Goal: Task Accomplishment & Management: Use online tool/utility

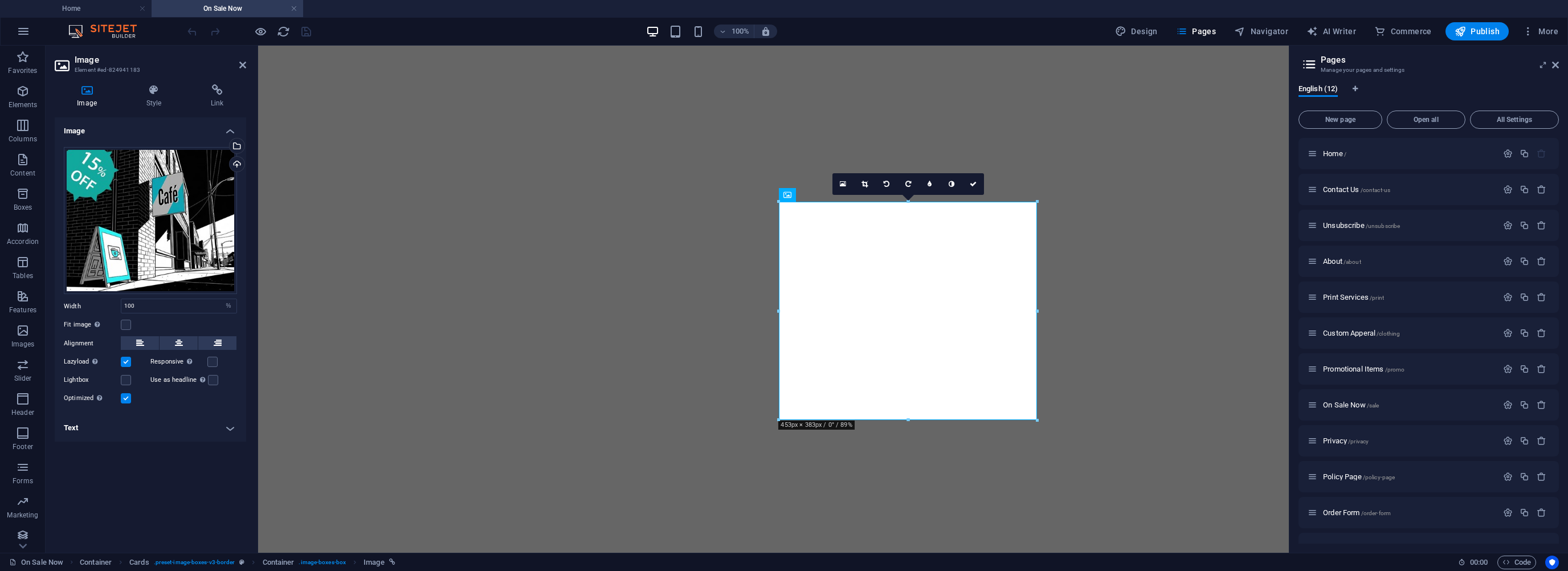
select select "%"
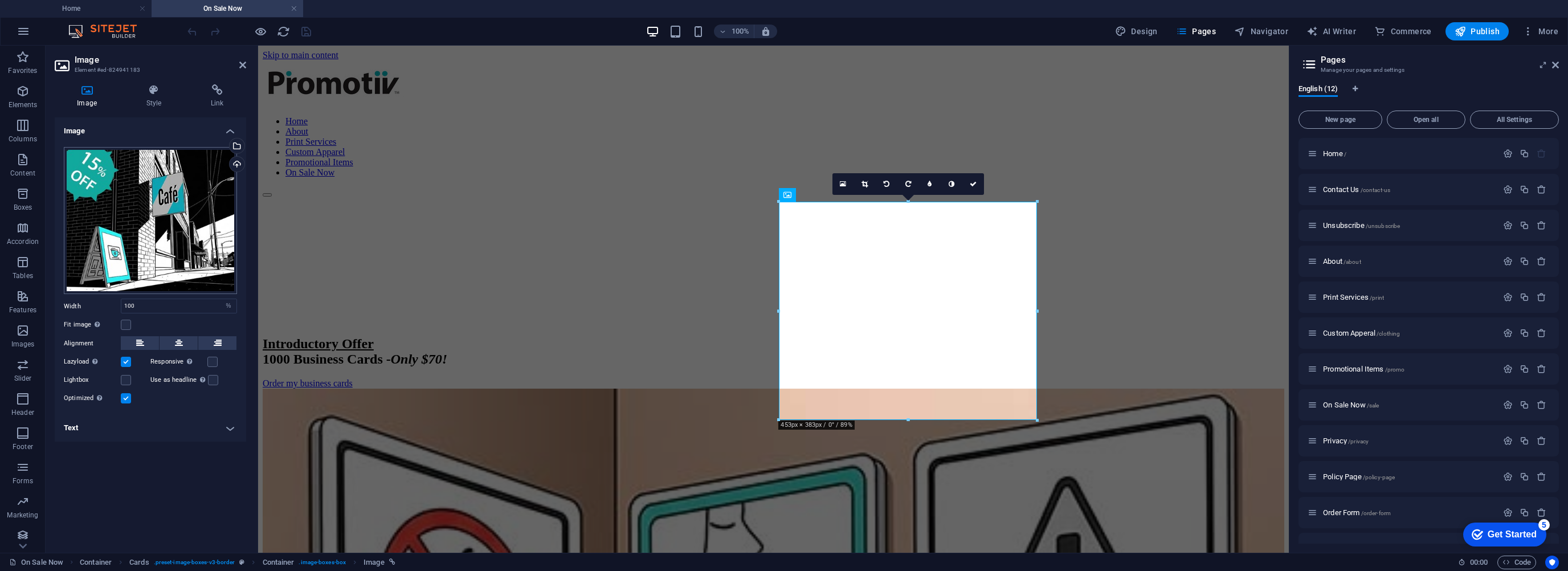
scroll to position [342, 0]
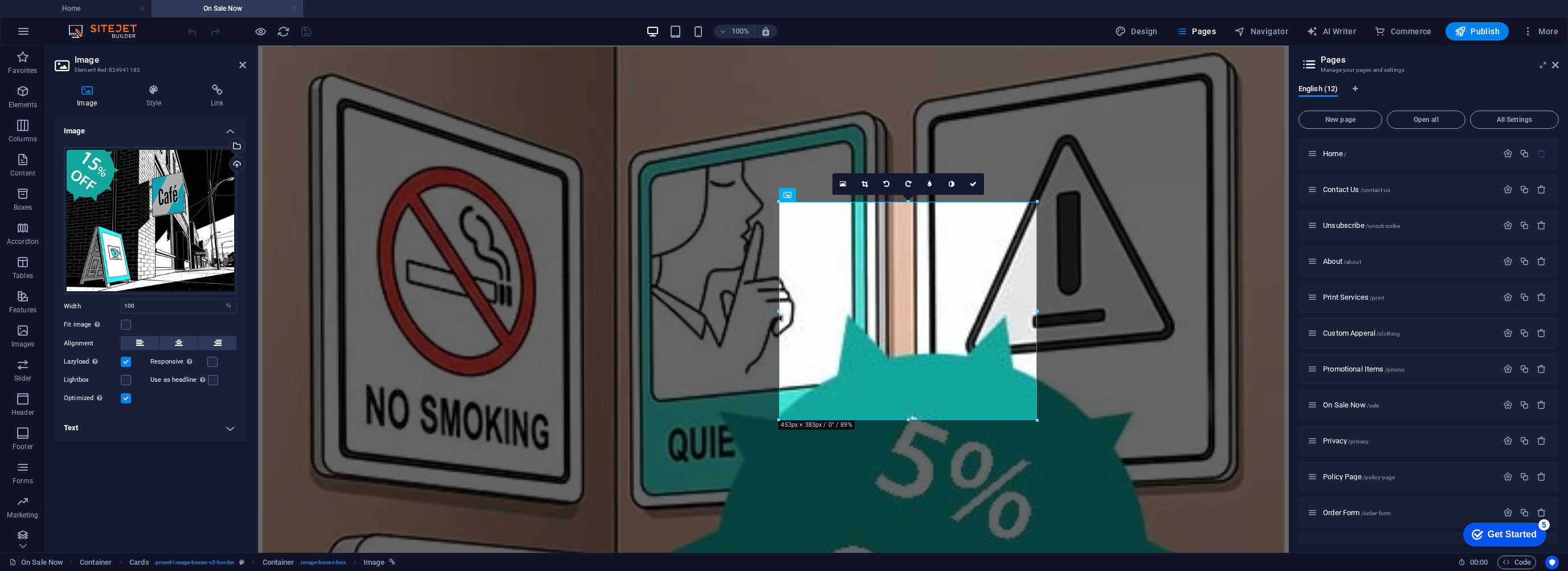
click at [296, 10] on link at bounding box center [294, 9] width 7 height 10
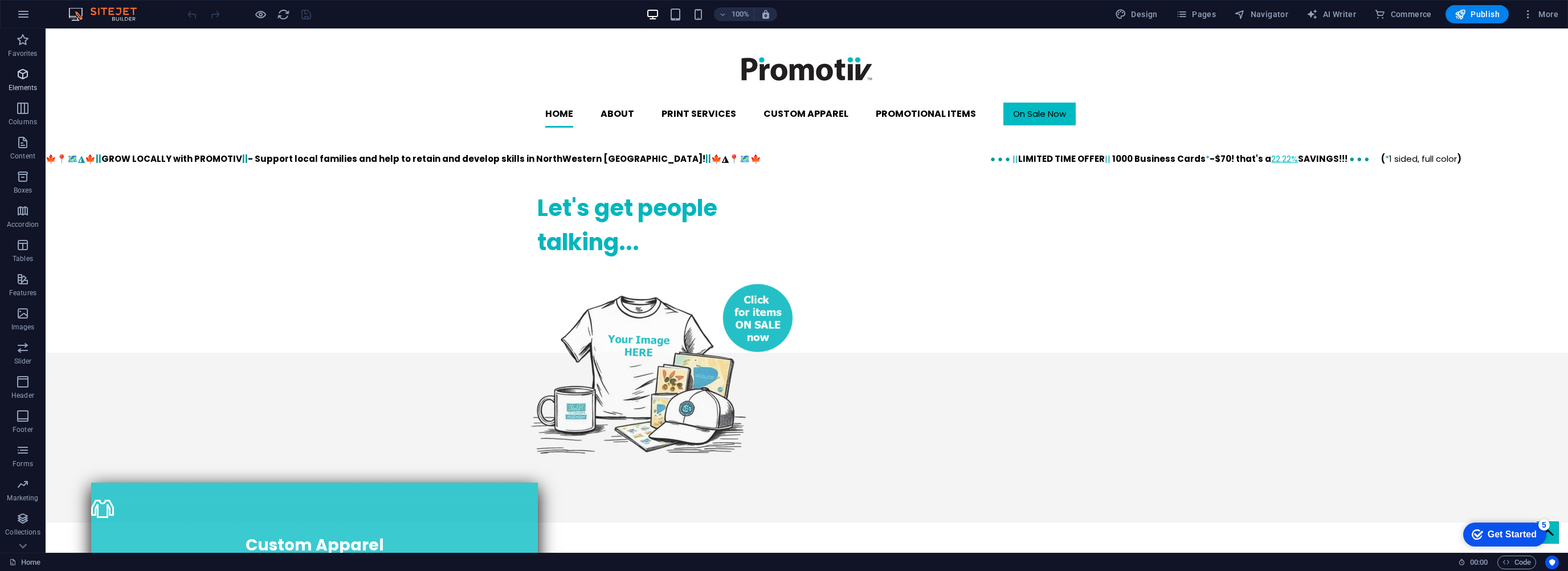
click at [25, 80] on icon "button" at bounding box center [23, 74] width 14 height 14
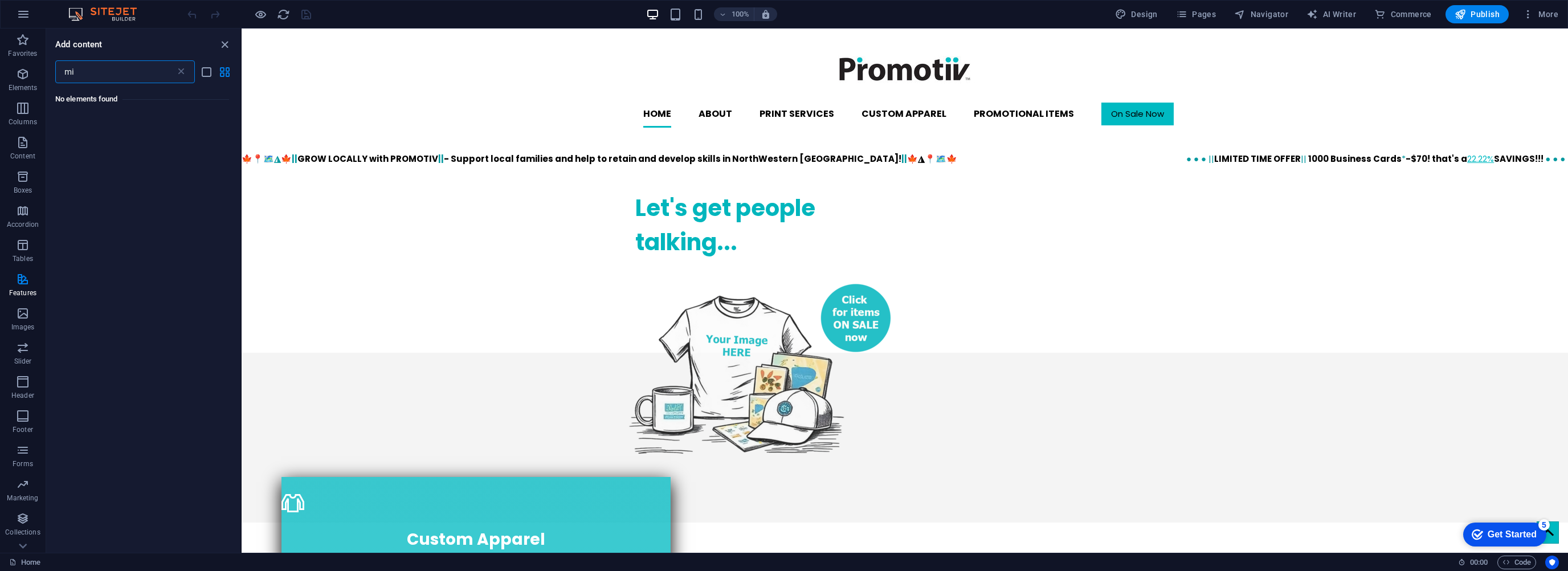
type input "m"
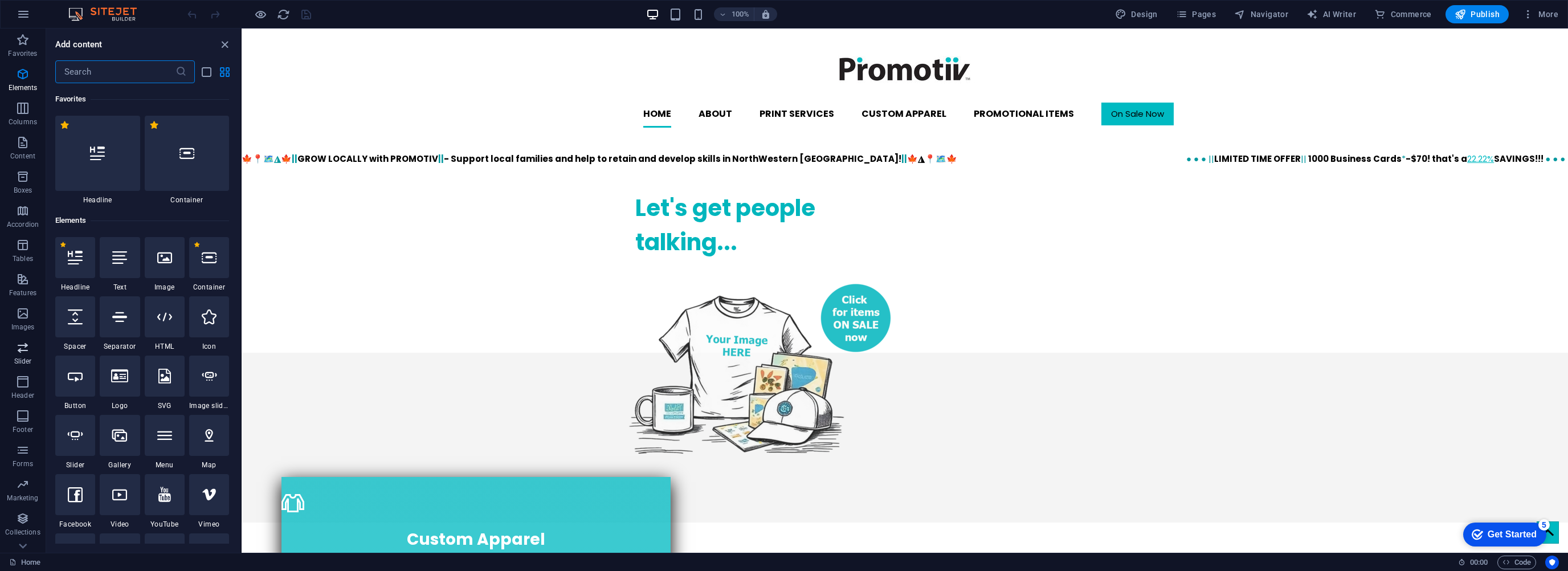
scroll to position [23, 0]
click at [23, 505] on p "Collections" at bounding box center [23, 509] width 35 height 9
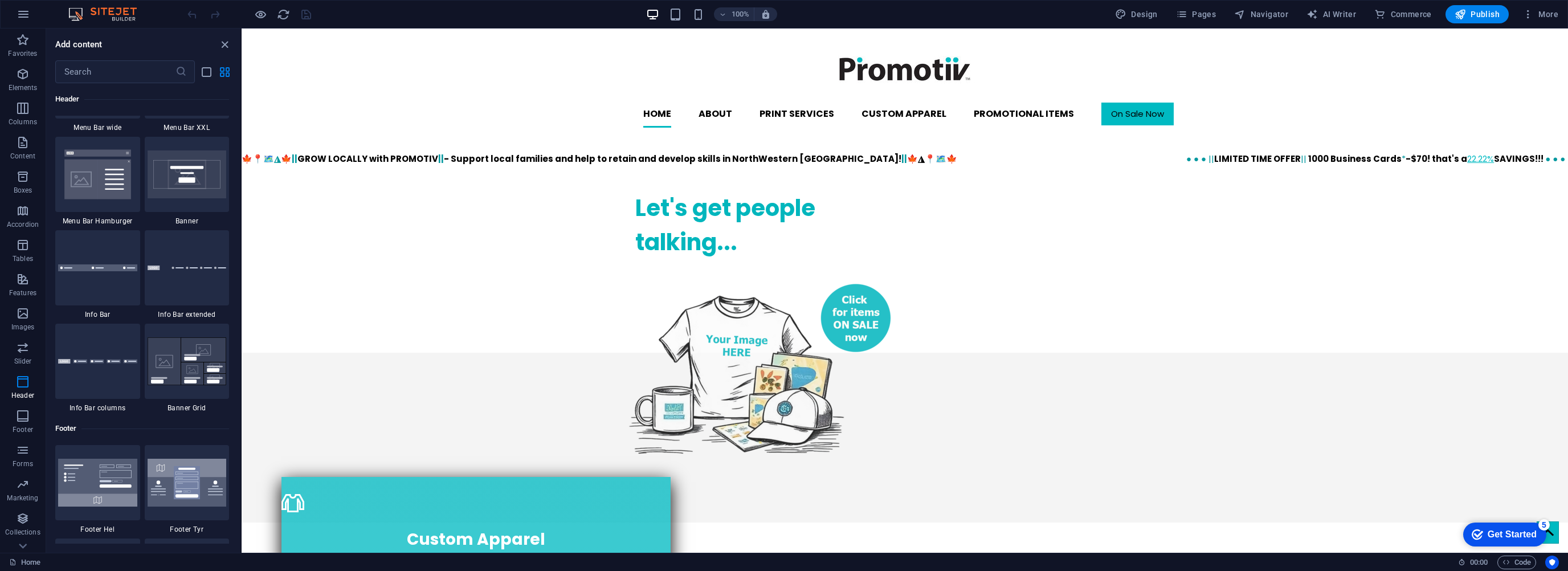
scroll to position [7182, 0]
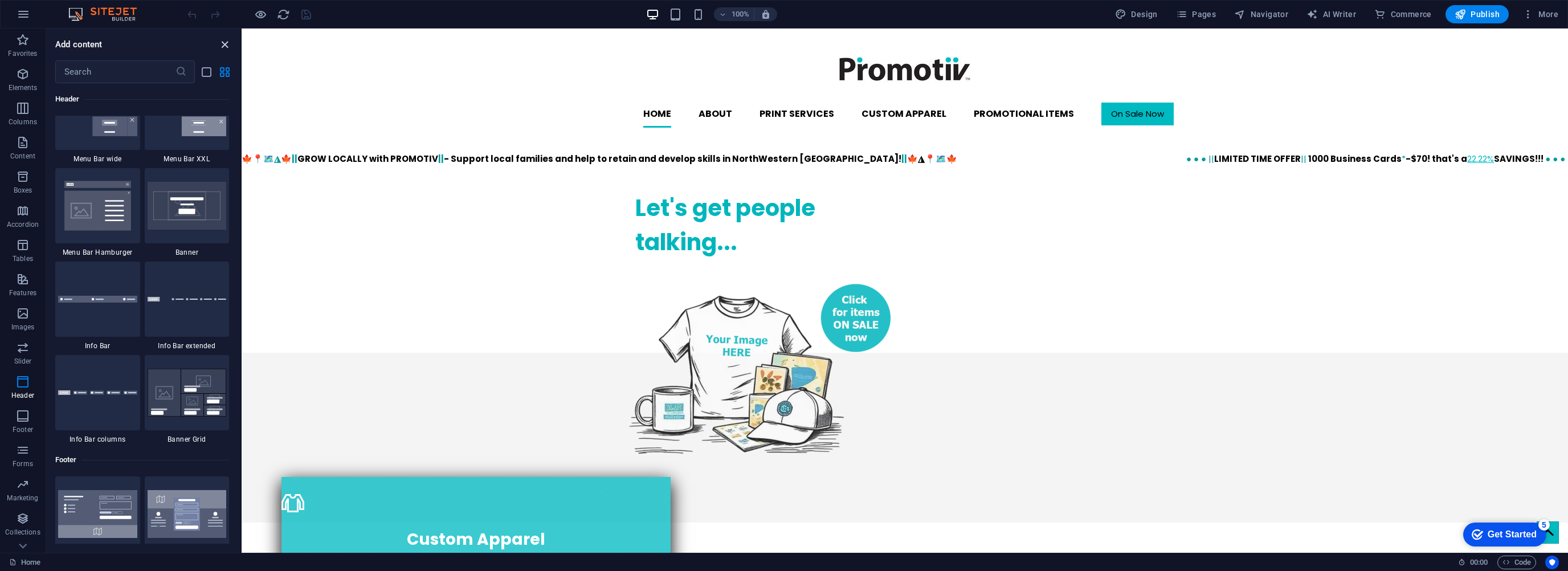
click at [221, 45] on icon "close panel" at bounding box center [224, 44] width 13 height 13
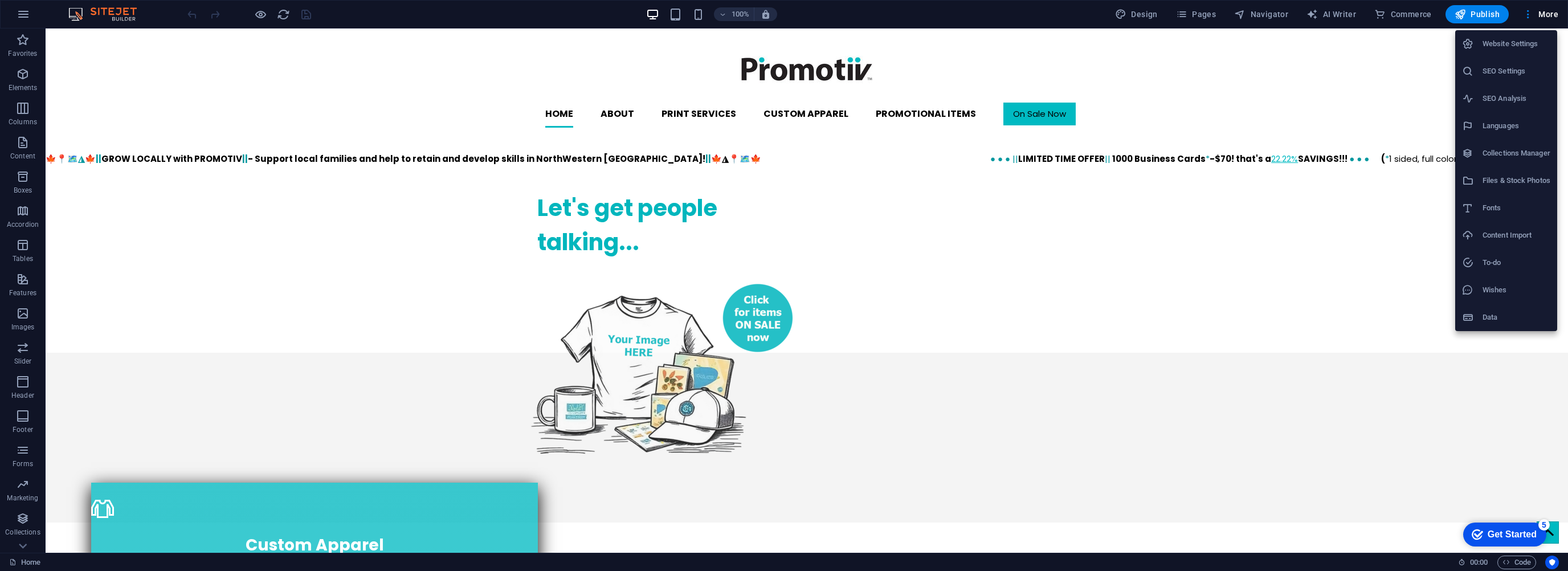
click at [1519, 234] on h6 "Content Import" at bounding box center [1517, 236] width 68 height 14
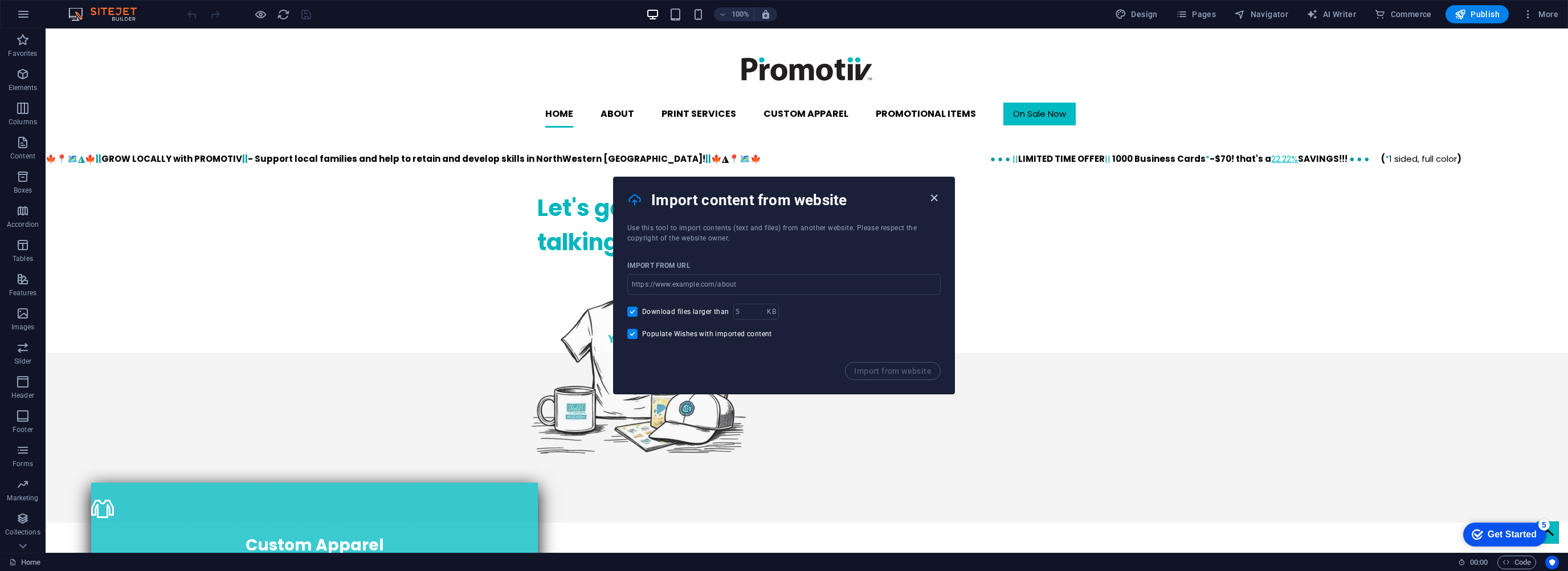
click at [936, 194] on icon "button" at bounding box center [933, 197] width 13 height 13
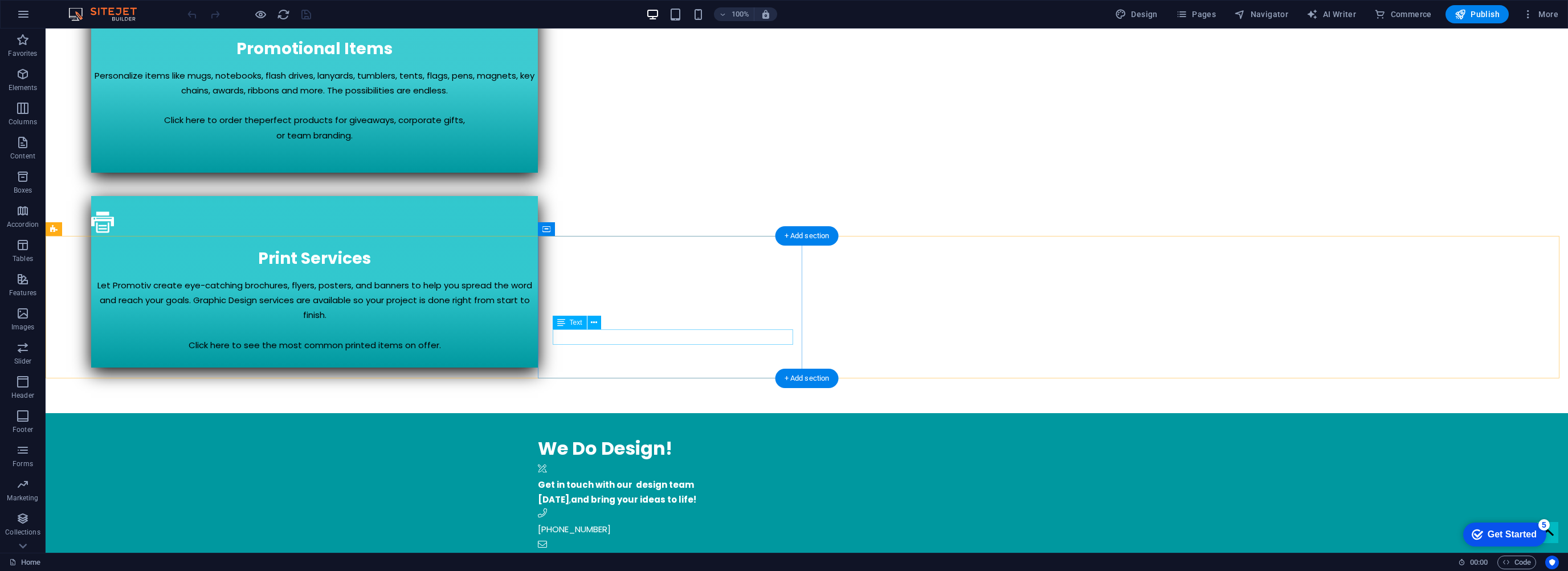
scroll to position [765, 0]
